Goal: Contribute content: Contribute content

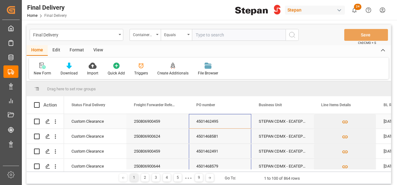
click at [218, 122] on div "4501462495" at bounding box center [220, 121] width 62 height 15
click at [150, 124] on div "250806900459" at bounding box center [157, 121] width 62 height 15
click at [154, 32] on div "ContainerNumber" at bounding box center [145, 35] width 31 height 12
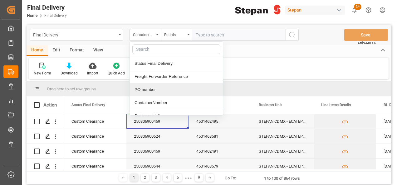
click at [146, 89] on div "PO number" at bounding box center [176, 89] width 93 height 13
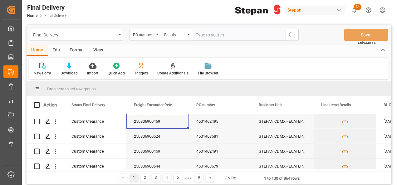
click at [202, 32] on input "text" at bounding box center [239, 35] width 94 height 12
paste input "250806900459"
type input "250806900459"
click at [292, 36] on icon "search button" at bounding box center [291, 34] width 7 height 7
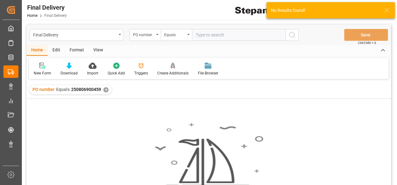
click at [100, 91] on div "PO number Equals 250806900459 ✕" at bounding box center [70, 89] width 82 height 9
click at [101, 91] on div "PO number Equals 250806900459 ✕" at bounding box center [70, 89] width 82 height 9
click at [107, 91] on div "✕" at bounding box center [105, 89] width 5 height 5
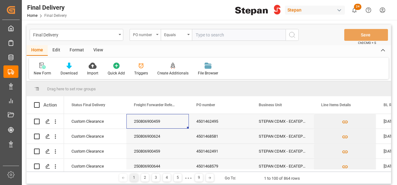
click at [157, 36] on div "PO number" at bounding box center [145, 35] width 31 height 12
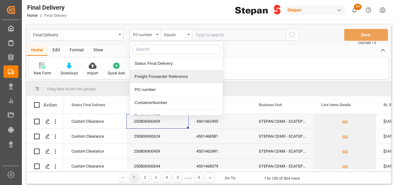
click at [148, 76] on div "Freight Forwarder Reference" at bounding box center [176, 76] width 93 height 13
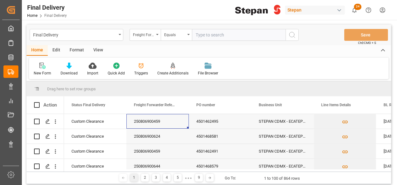
click at [197, 34] on input "text" at bounding box center [239, 35] width 94 height 12
paste input "250806900459"
type input "250806900459"
click at [296, 34] on icon "search button" at bounding box center [291, 34] width 7 height 7
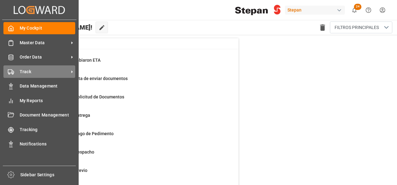
click at [15, 71] on div "Track Track" at bounding box center [39, 72] width 72 height 12
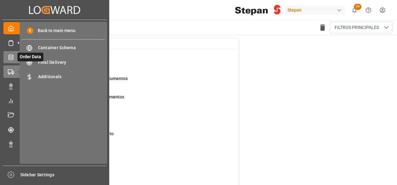
click at [13, 55] on icon at bounding box center [11, 57] width 6 height 6
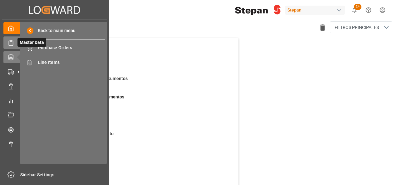
click at [12, 44] on icon at bounding box center [11, 43] width 6 height 6
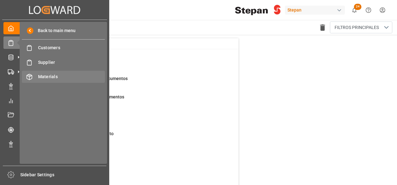
click at [51, 80] on span "Materials" at bounding box center [71, 77] width 67 height 7
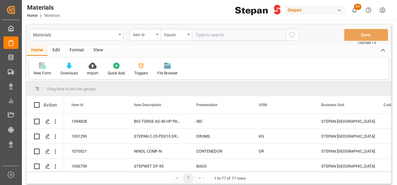
click at [40, 65] on icon at bounding box center [41, 66] width 4 height 6
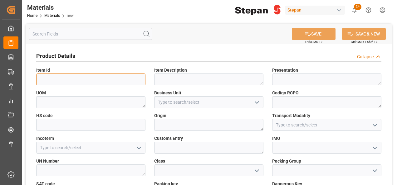
drag, startPoint x: 61, startPoint y: 78, endPoint x: 62, endPoint y: 75, distance: 3.9
click at [62, 75] on input at bounding box center [90, 80] width 109 height 12
paste input "1103332"
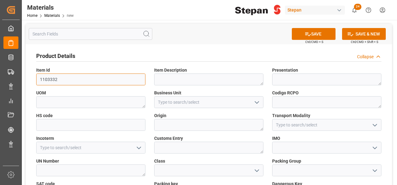
type input "1103332"
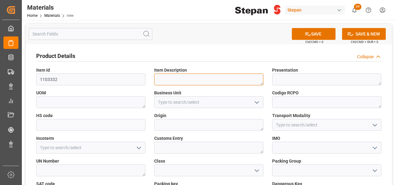
click at [165, 82] on textarea at bounding box center [208, 80] width 109 height 12
paste textarea "MAPROSYL® 30-B"
type textarea "MAPROSYL® 30-B"
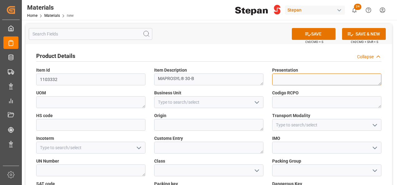
click at [287, 79] on textarea at bounding box center [326, 80] width 109 height 12
type textarea "d"
type textarea "DRUMS"
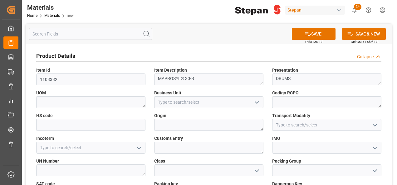
click at [258, 102] on polyline "open menu" at bounding box center [257, 103] width 4 height 2
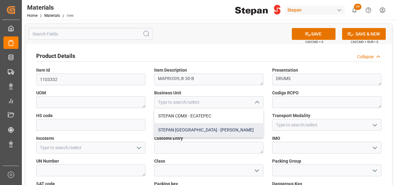
click at [198, 130] on div "STEPAN [GEOGRAPHIC_DATA] - [PERSON_NAME]" at bounding box center [208, 130] width 109 height 14
type input "STEPAN [GEOGRAPHIC_DATA] - [PERSON_NAME]"
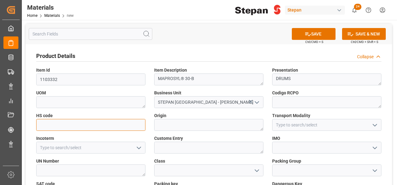
click at [117, 129] on input at bounding box center [90, 125] width 109 height 12
paste input "3402.39.99.99"
click at [52, 125] on input "3402.39.99.99" at bounding box center [90, 125] width 109 height 12
type input "3402399999"
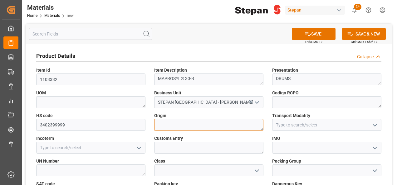
click at [200, 125] on textarea at bounding box center [208, 125] width 109 height 12
type textarea "[GEOGRAPHIC_DATA]"
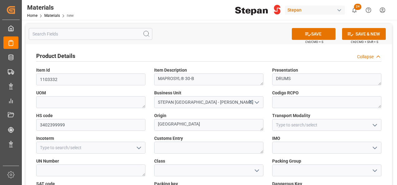
click at [377, 126] on icon "open menu" at bounding box center [374, 125] width 7 height 7
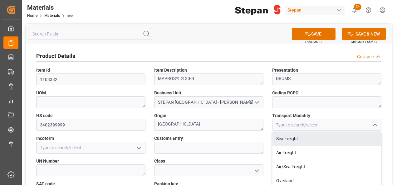
click at [288, 137] on div "Sea Freight" at bounding box center [326, 139] width 109 height 14
type input "Sea Freight"
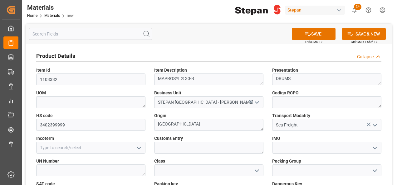
click at [139, 146] on icon "open menu" at bounding box center [138, 148] width 7 height 7
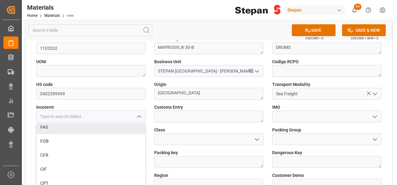
scroll to position [62, 0]
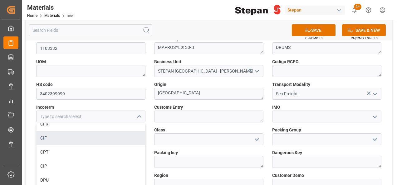
click at [46, 138] on div "CIF" at bounding box center [91, 138] width 109 height 14
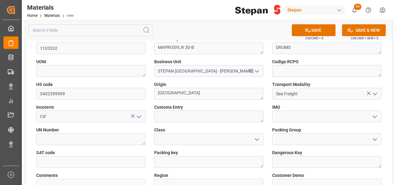
click at [138, 118] on icon "open menu" at bounding box center [138, 116] width 7 height 7
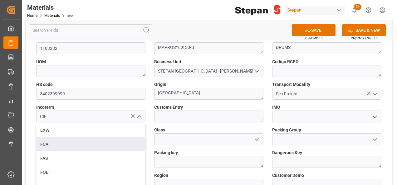
scroll to position [31, 0]
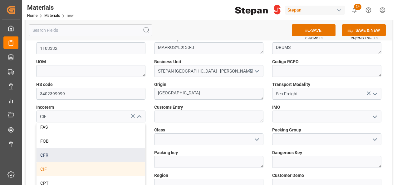
click at [47, 155] on div "CFR" at bounding box center [91, 156] width 109 height 14
type input "CFR"
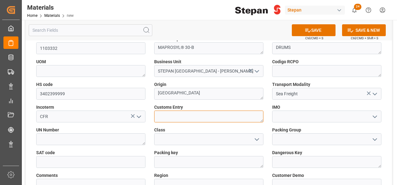
click at [180, 117] on textarea at bounding box center [208, 117] width 109 height 12
type textarea "[GEOGRAPHIC_DATA]"
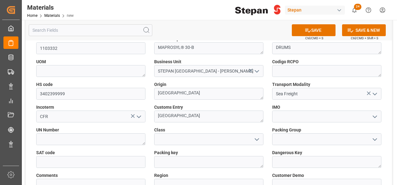
click at [375, 116] on icon "open menu" at bounding box center [374, 116] width 7 height 7
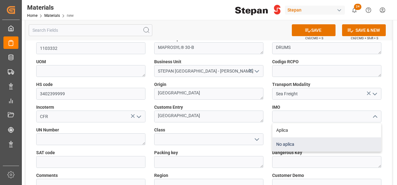
click at [282, 144] on div "No aplica" at bounding box center [326, 145] width 109 height 14
type input "No aplica"
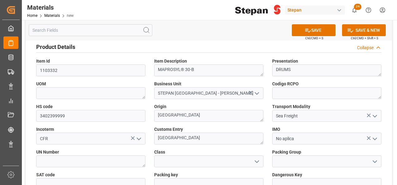
scroll to position [0, 0]
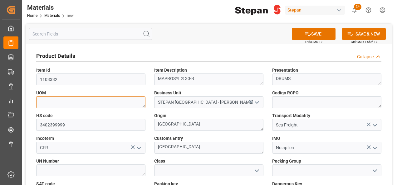
click at [67, 102] on textarea at bounding box center [90, 102] width 109 height 12
type textarea "KG"
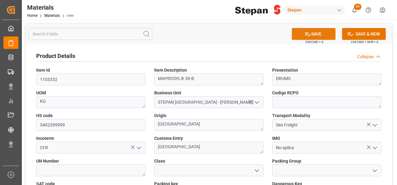
click at [310, 38] on button "SAVE" at bounding box center [314, 34] width 44 height 12
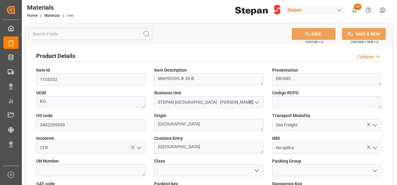
type input "3402399999"
type textarea "967d7f528949"
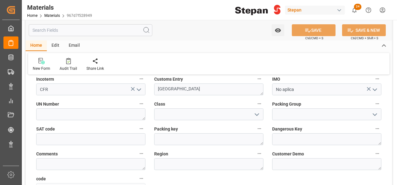
scroll to position [94, 0]
